Goal: Task Accomplishment & Management: Manage account settings

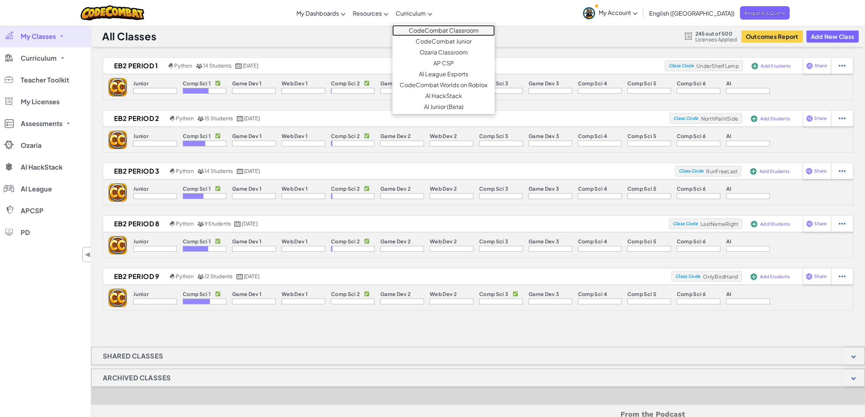
click at [448, 28] on link "CodeCombat Classroom" at bounding box center [443, 30] width 102 height 11
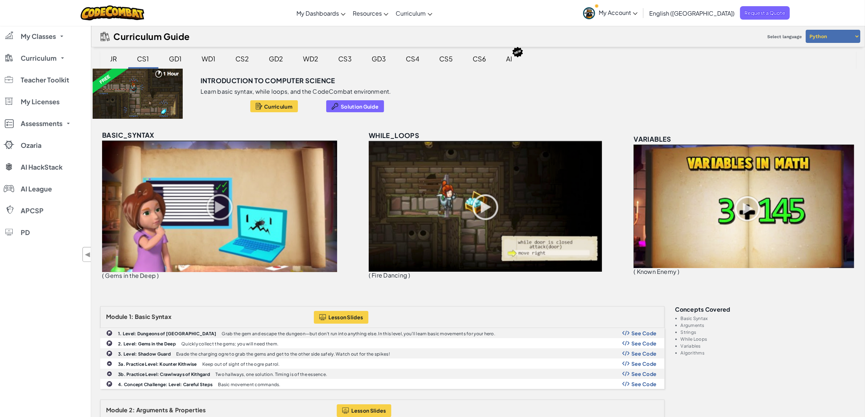
click at [244, 56] on div "CS2" at bounding box center [242, 58] width 28 height 17
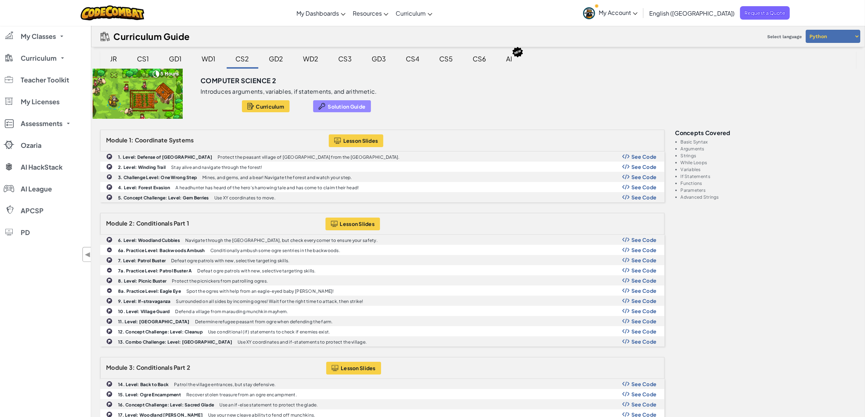
click at [359, 106] on span "Solution Guide" at bounding box center [347, 106] width 38 height 6
click at [351, 30] on link "CodeCombat Teacher Dashboard" at bounding box center [347, 30] width 108 height 11
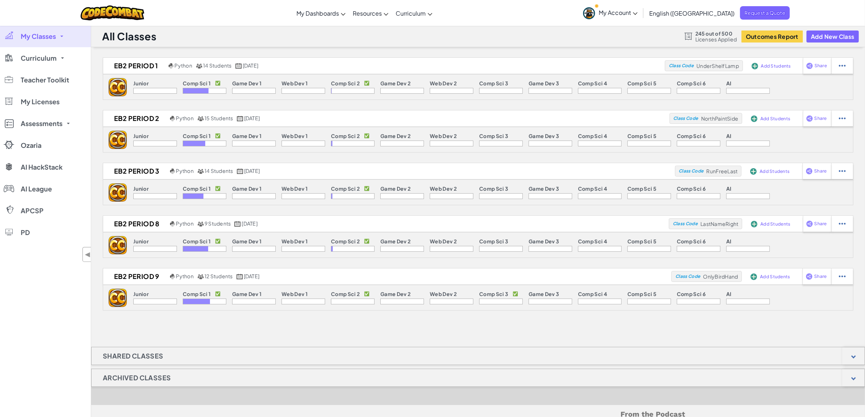
click at [62, 34] on link "My Classes" at bounding box center [45, 36] width 91 height 22
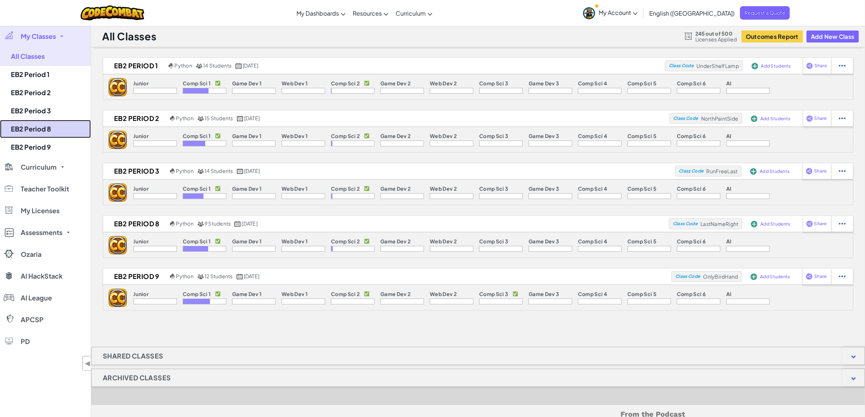
click at [64, 125] on link "EB2 Period 8" at bounding box center [45, 129] width 91 height 18
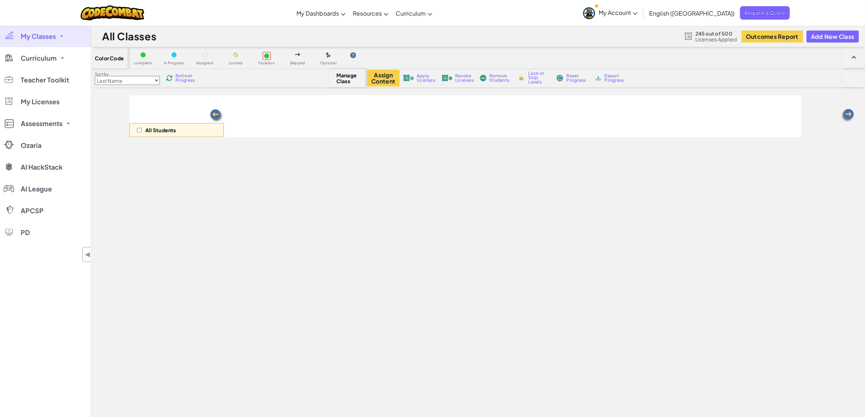
select select "560f1a9f22961295f9427742"
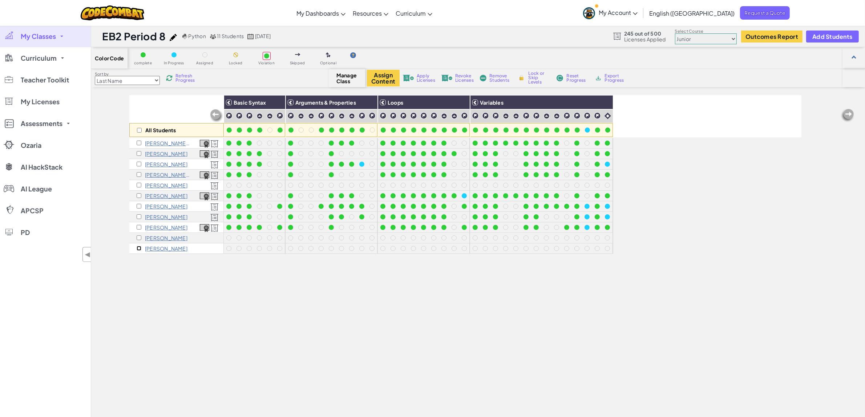
click at [139, 248] on input "checkbox" at bounding box center [139, 248] width 5 height 5
checkbox input "true"
click at [389, 79] on button "Assign Content" at bounding box center [383, 78] width 33 height 17
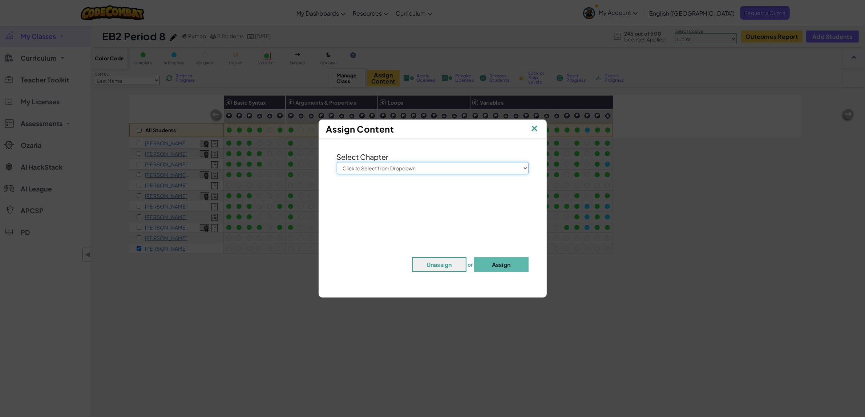
click at [522, 166] on select "Click to Select from Dropdown Junior Introduction to Computer Science Game Deve…" at bounding box center [433, 168] width 192 height 12
select select "Computer Science 2"
click at [337, 162] on select "Click to Select from Dropdown Junior Introduction to Computer Science Game Deve…" at bounding box center [433, 168] width 192 height 12
click at [496, 268] on button "Assign" at bounding box center [501, 264] width 54 height 15
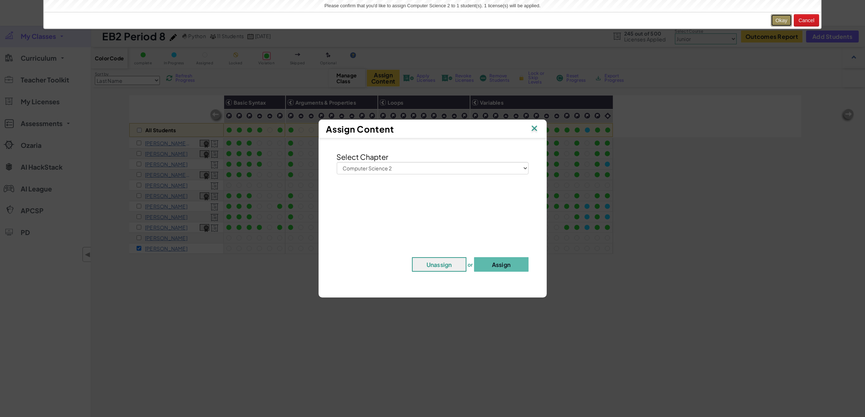
click at [783, 23] on button "Okay" at bounding box center [781, 20] width 21 height 12
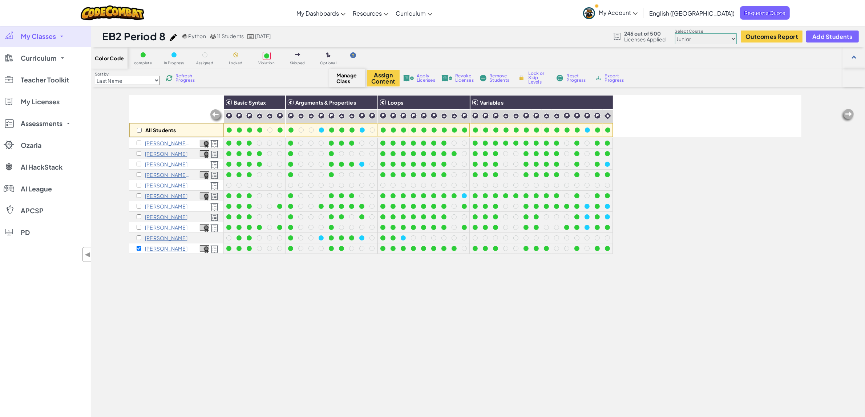
click at [733, 37] on select "Junior Introduction to Computer Science Game Development 1 Web Development 1 Co…" at bounding box center [706, 38] width 62 height 11
click at [675, 34] on select "Junior Introduction to Computer Science Game Development 1 Web Development 1 Co…" at bounding box center [706, 38] width 62 height 11
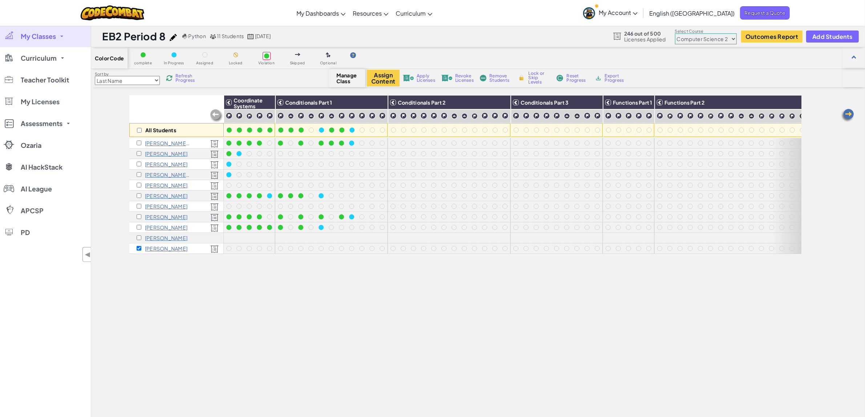
click at [732, 38] on select "Junior Introduction to Computer Science Game Development 1 Web Development 1 Co…" at bounding box center [706, 38] width 62 height 11
select select "560f1a9f22961295f9427742"
click at [675, 34] on select "Junior Introduction to Computer Science Game Development 1 Web Development 1 Co…" at bounding box center [706, 38] width 62 height 11
